Goal: Information Seeking & Learning: Learn about a topic

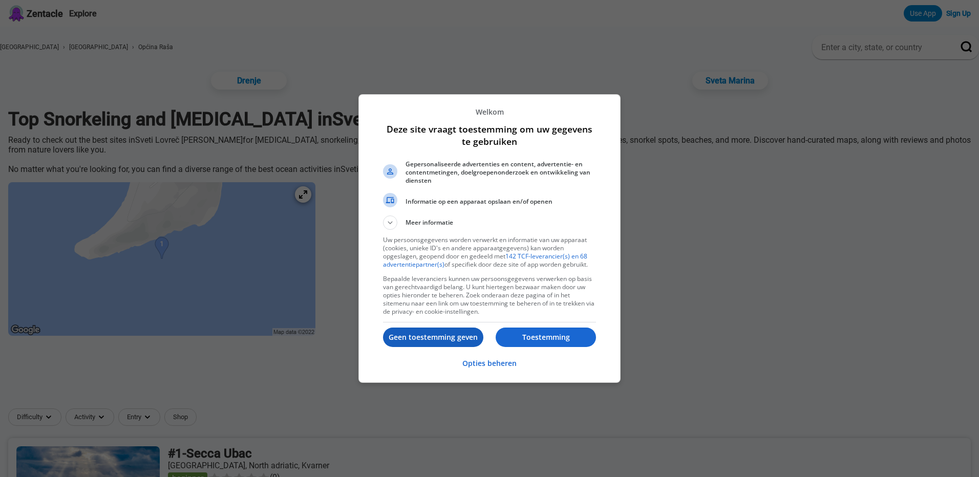
click at [417, 338] on p "Geen toestemming geven" at bounding box center [433, 337] width 100 height 10
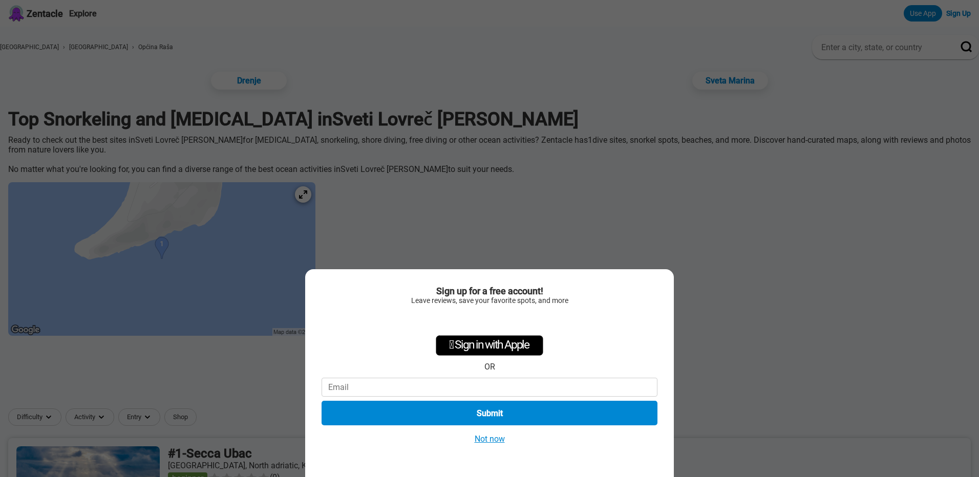
click at [326, 200] on div "Sign up for a free account! Leave reviews, save your favorite spots, and more …" at bounding box center [489, 238] width 979 height 477
click at [491, 442] on button "Not now" at bounding box center [489, 438] width 36 height 11
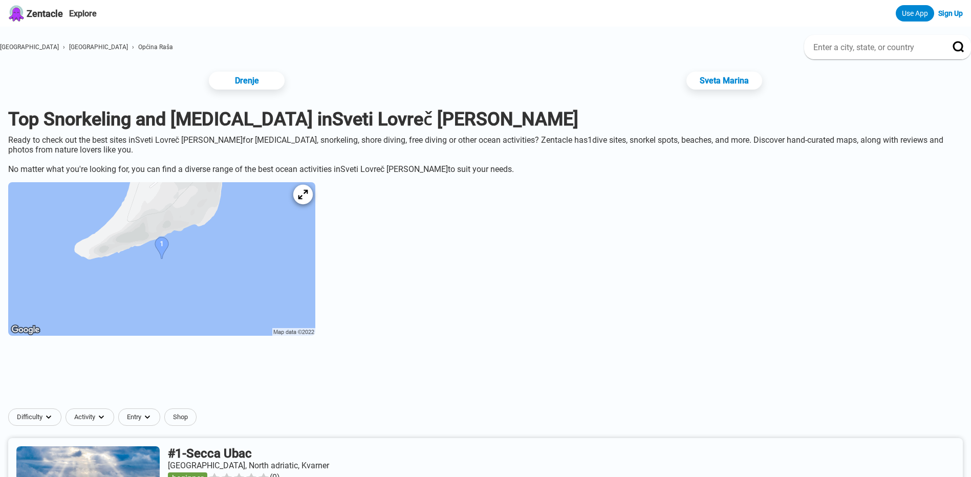
click at [308, 200] on icon at bounding box center [303, 195] width 10 height 10
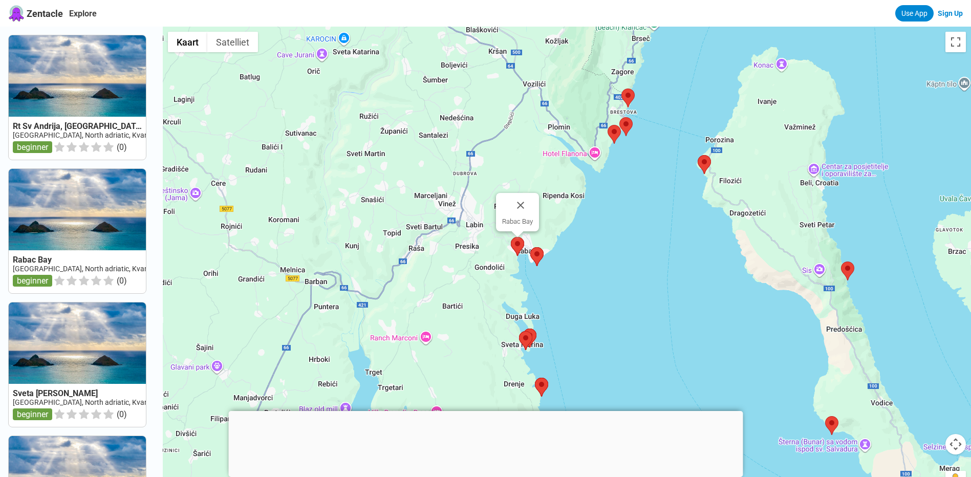
click at [520, 244] on img at bounding box center [517, 246] width 13 height 19
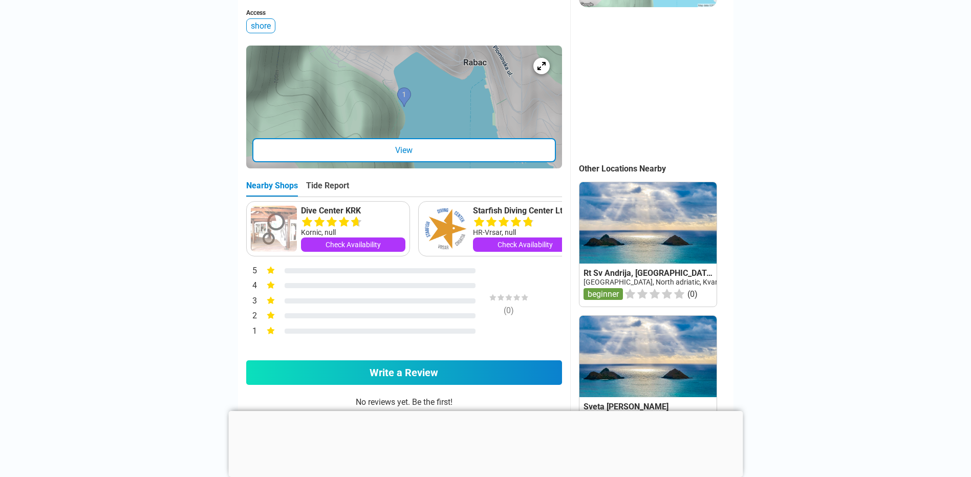
scroll to position [358, 0]
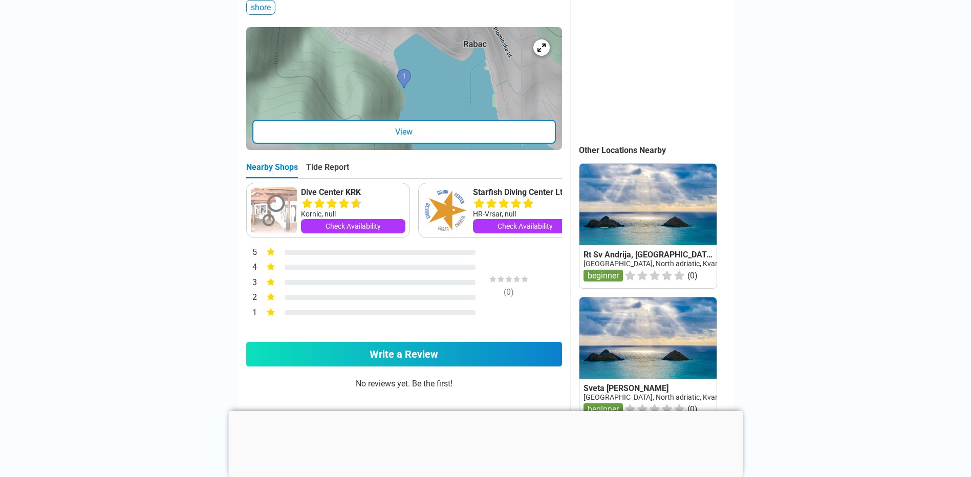
click at [378, 144] on div "View" at bounding box center [403, 132] width 303 height 24
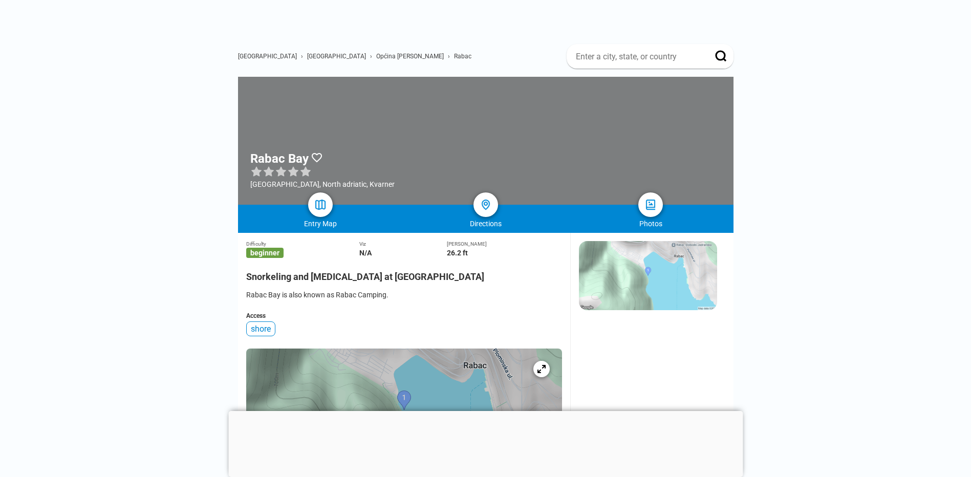
scroll to position [0, 0]
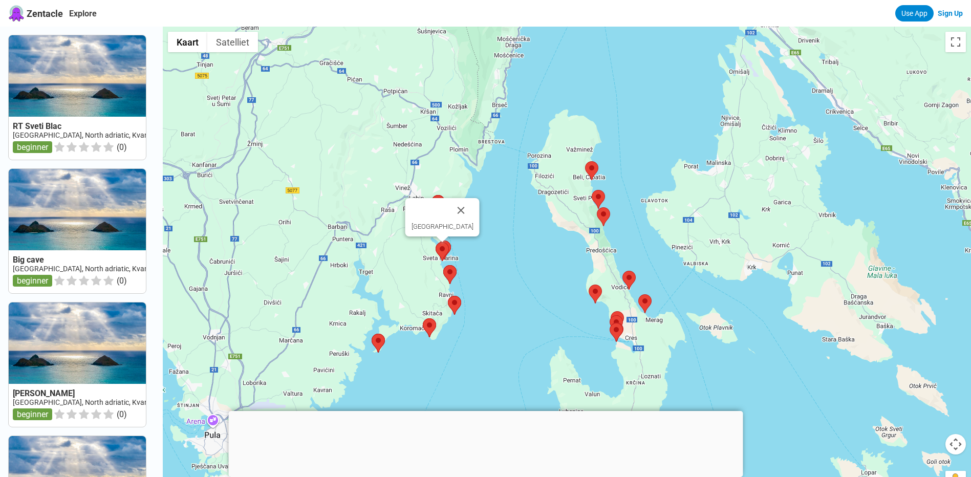
click at [445, 246] on img at bounding box center [442, 251] width 13 height 19
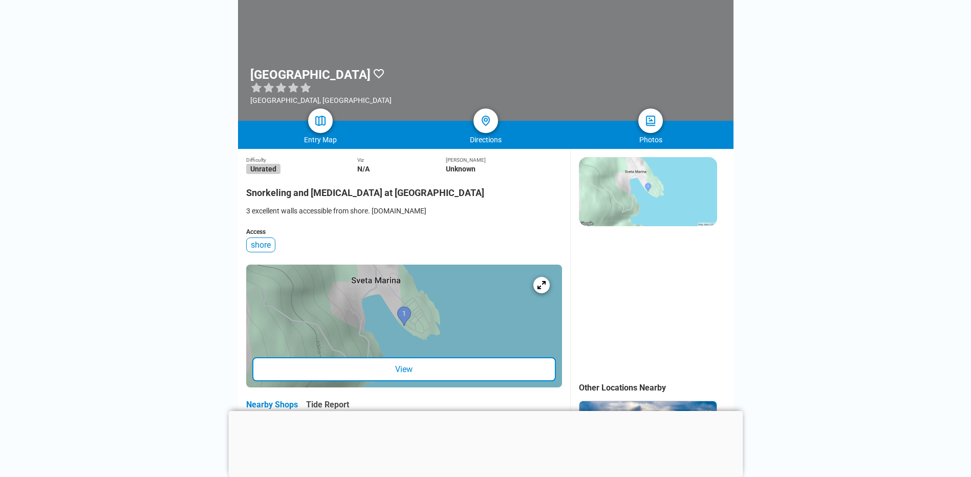
scroll to position [102, 0]
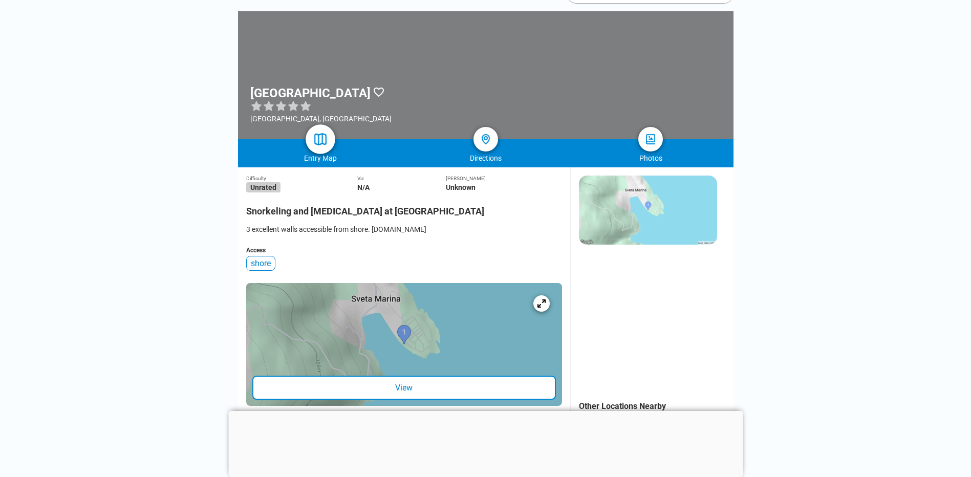
click at [315, 138] on img at bounding box center [320, 139] width 15 height 15
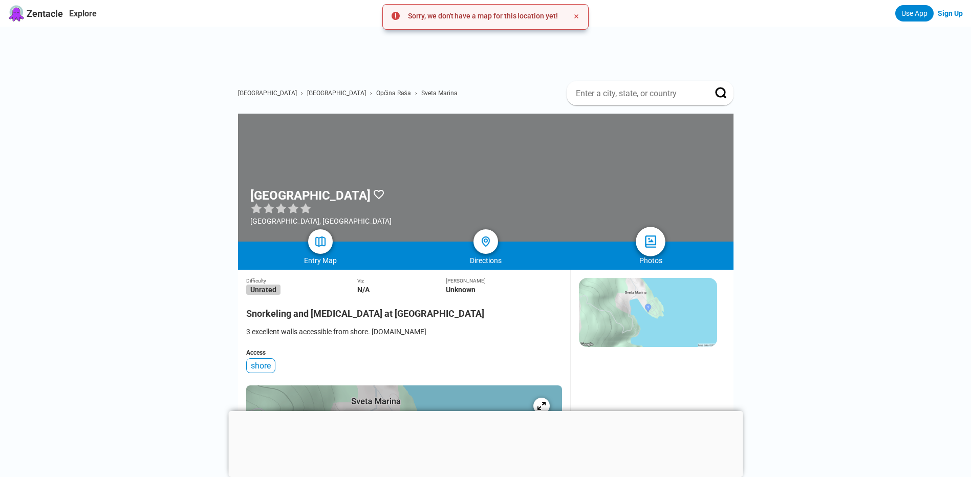
click at [644, 244] on img at bounding box center [650, 241] width 15 height 15
